Goal: Task Accomplishment & Management: Manage account settings

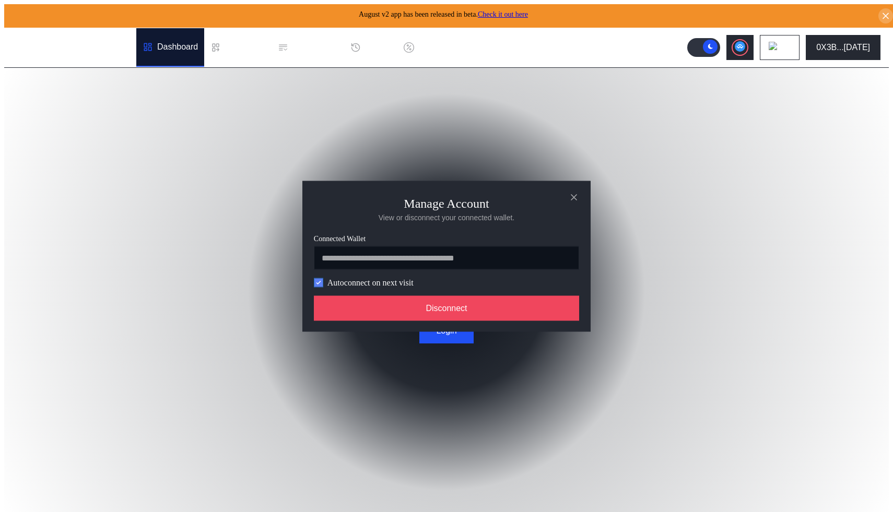
click at [315, 283] on icon "modal" at bounding box center [318, 282] width 6 height 6
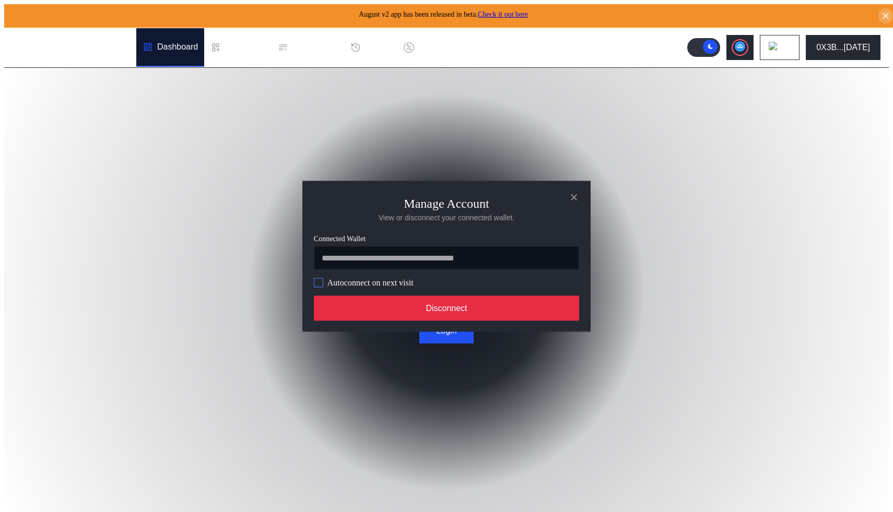
click at [442, 308] on button "Disconnect" at bounding box center [446, 308] width 265 height 25
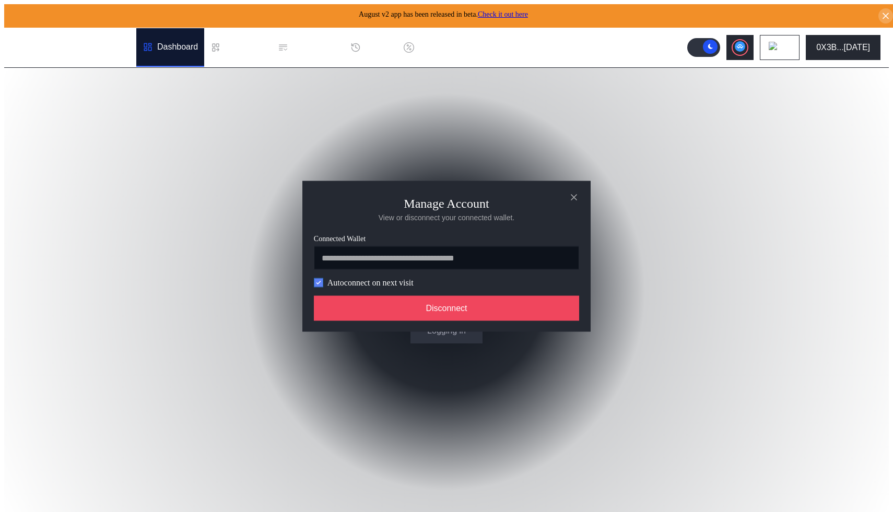
click at [316, 285] on icon "modal" at bounding box center [318, 282] width 6 height 6
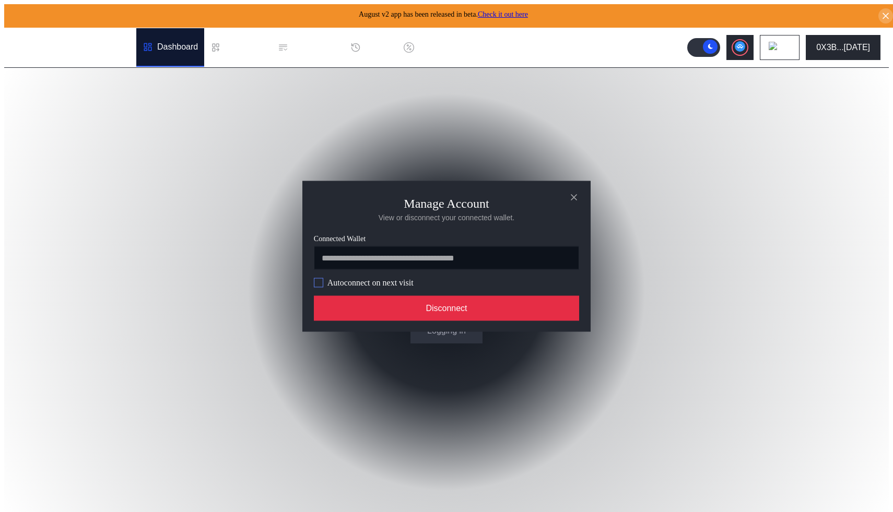
click at [413, 312] on button "Disconnect" at bounding box center [446, 308] width 265 height 25
click at [456, 315] on button "Disconnect" at bounding box center [446, 308] width 265 height 25
click at [444, 312] on button "Disconnect" at bounding box center [446, 308] width 265 height 25
click at [452, 315] on button "Disconnect" at bounding box center [446, 308] width 265 height 25
click at [492, 307] on button "Disconnect" at bounding box center [446, 308] width 265 height 25
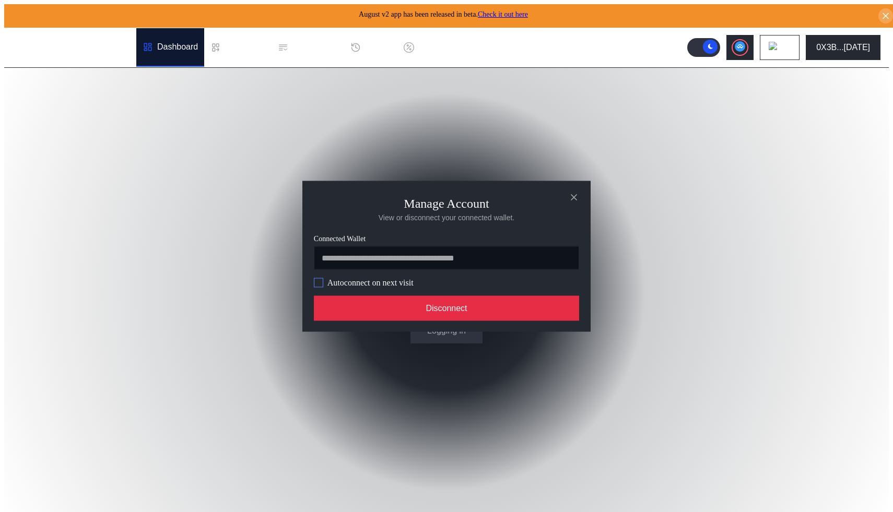
click at [453, 321] on button "Disconnect" at bounding box center [446, 308] width 265 height 25
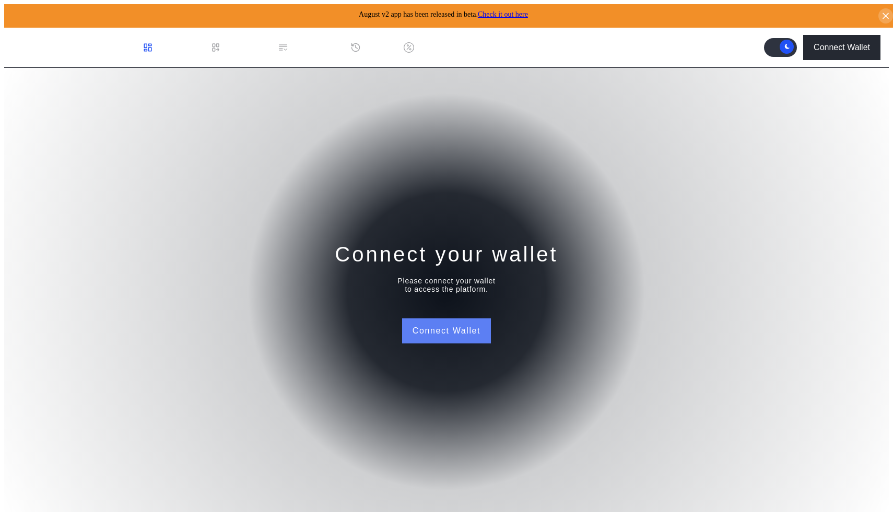
click at [440, 328] on button "Connect Wallet" at bounding box center [446, 331] width 89 height 25
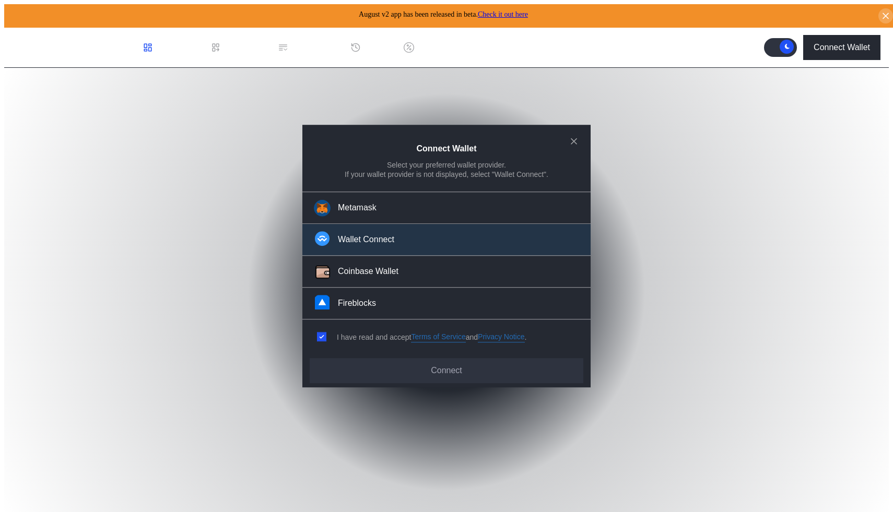
click at [399, 244] on button "Wallet Connect" at bounding box center [446, 241] width 288 height 32
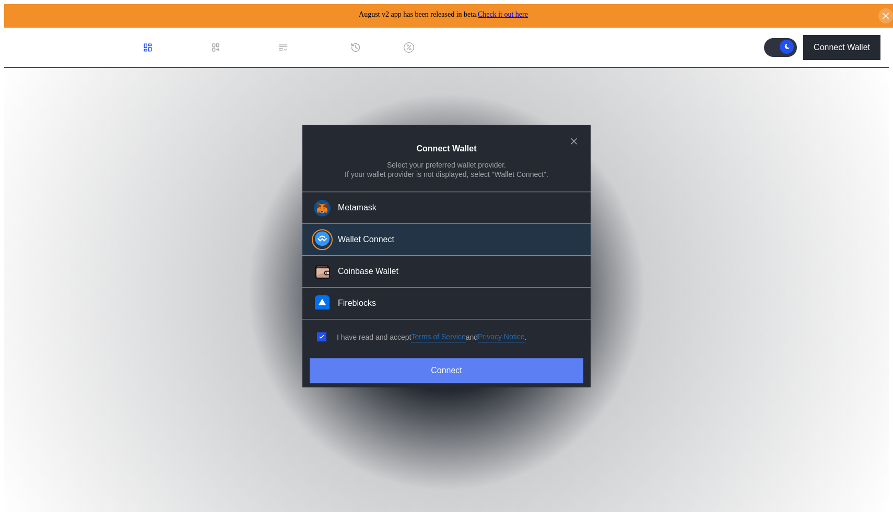
click at [445, 367] on button "Connect" at bounding box center [447, 370] width 274 height 25
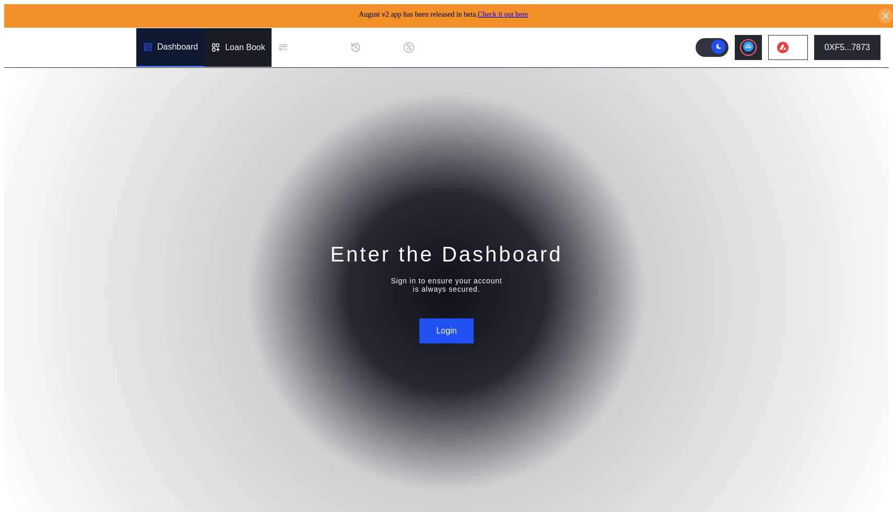
click at [238, 50] on div "Loan Book" at bounding box center [237, 47] width 67 height 39
click at [172, 43] on div "Dashboard" at bounding box center [177, 47] width 41 height 9
click at [441, 326] on button "Login" at bounding box center [446, 331] width 54 height 25
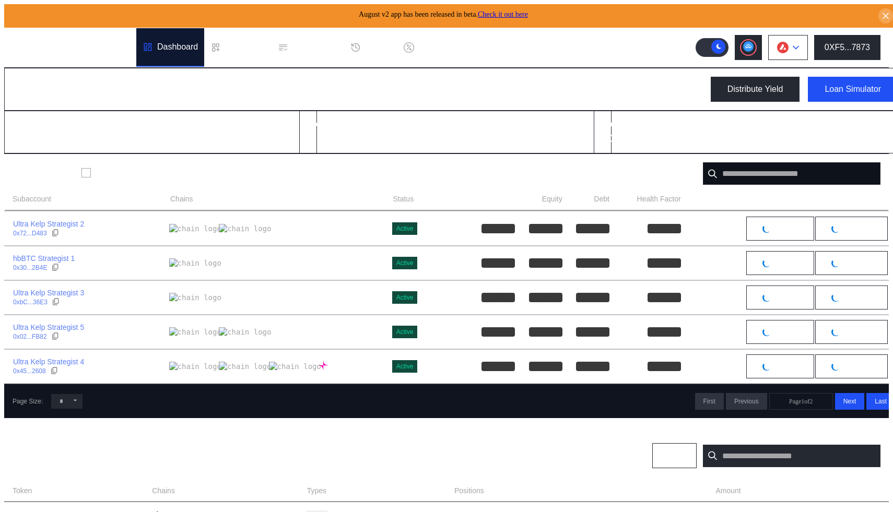
click at [796, 49] on button at bounding box center [788, 47] width 40 height 25
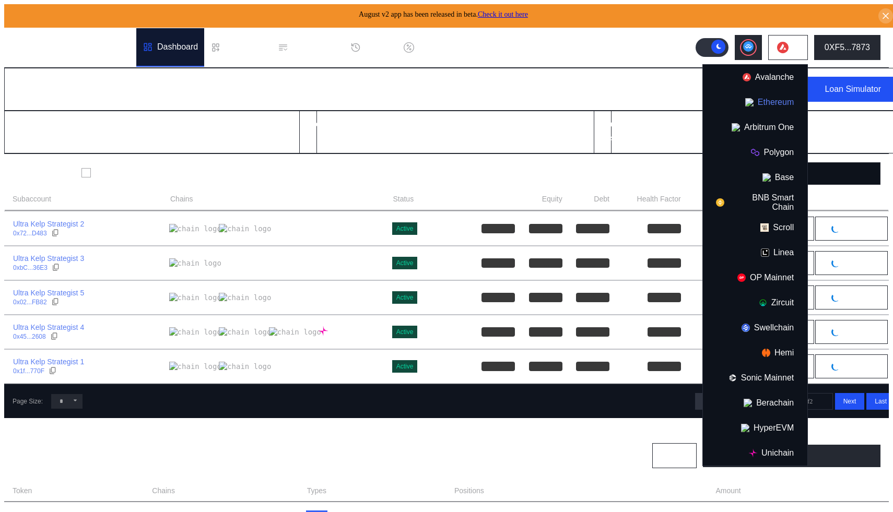
click at [771, 96] on button "Ethereum" at bounding box center [755, 102] width 104 height 25
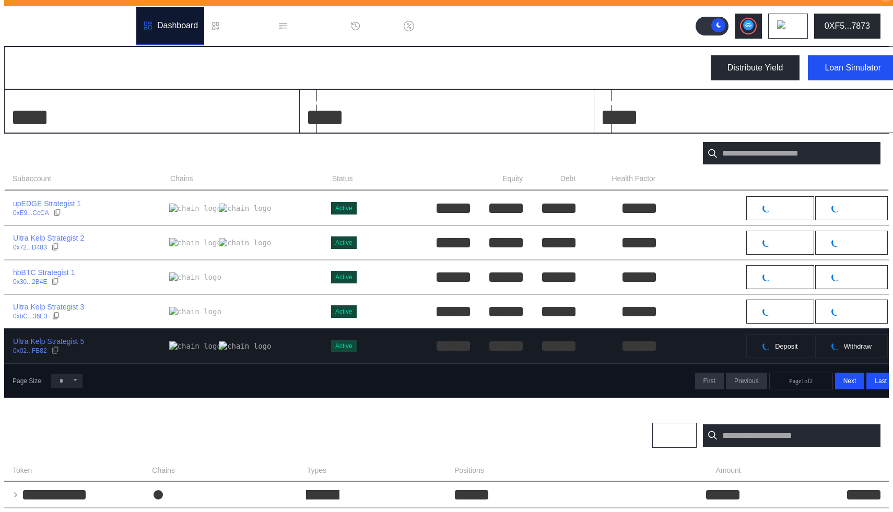
scroll to position [24, 0]
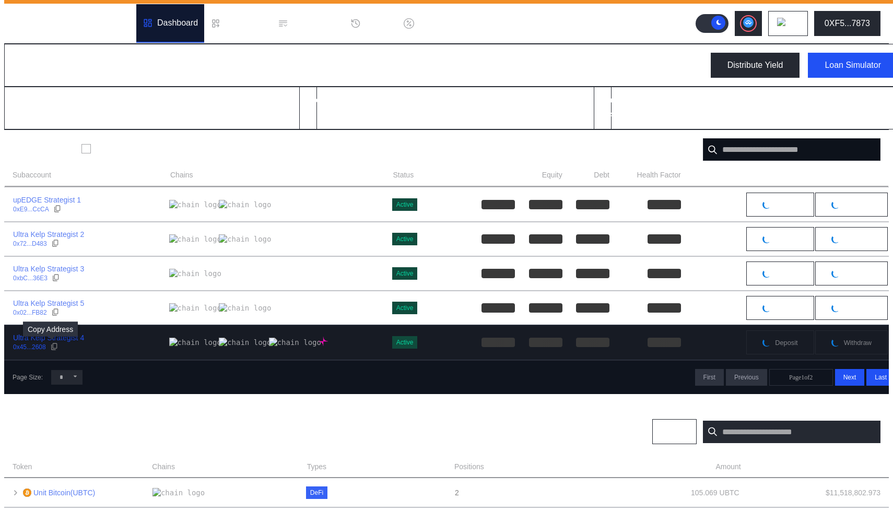
click at [54, 346] on icon at bounding box center [54, 347] width 8 height 8
